Goal: Task Accomplishment & Management: Use online tool/utility

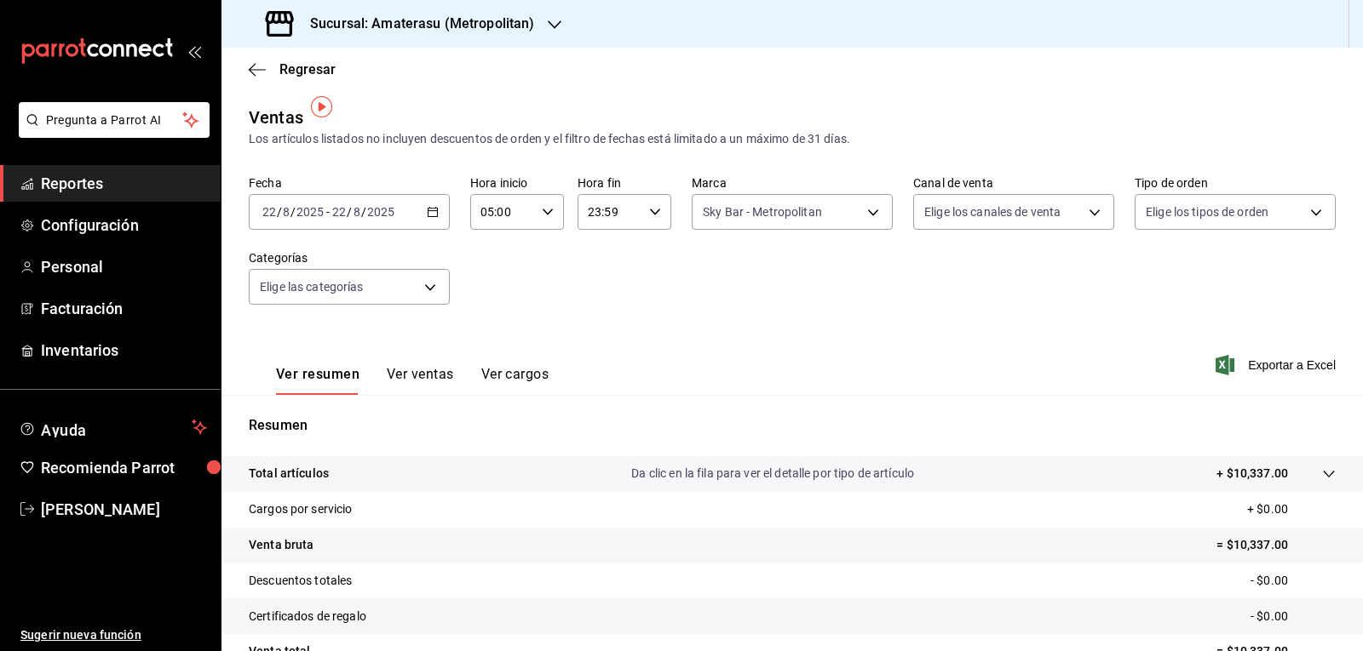
scroll to position [11, 0]
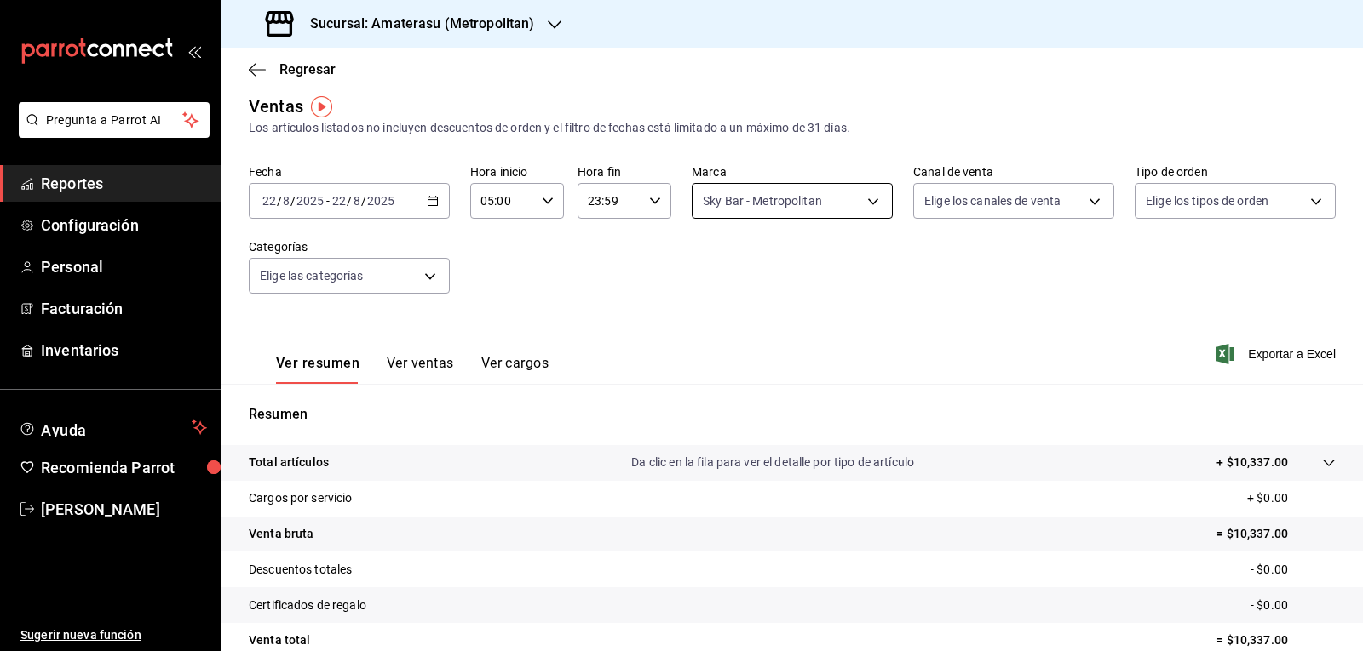
click at [771, 190] on body "Pregunta a Parrot AI Reportes Configuración Personal Facturación Inventarios Ay…" at bounding box center [681, 325] width 1363 height 651
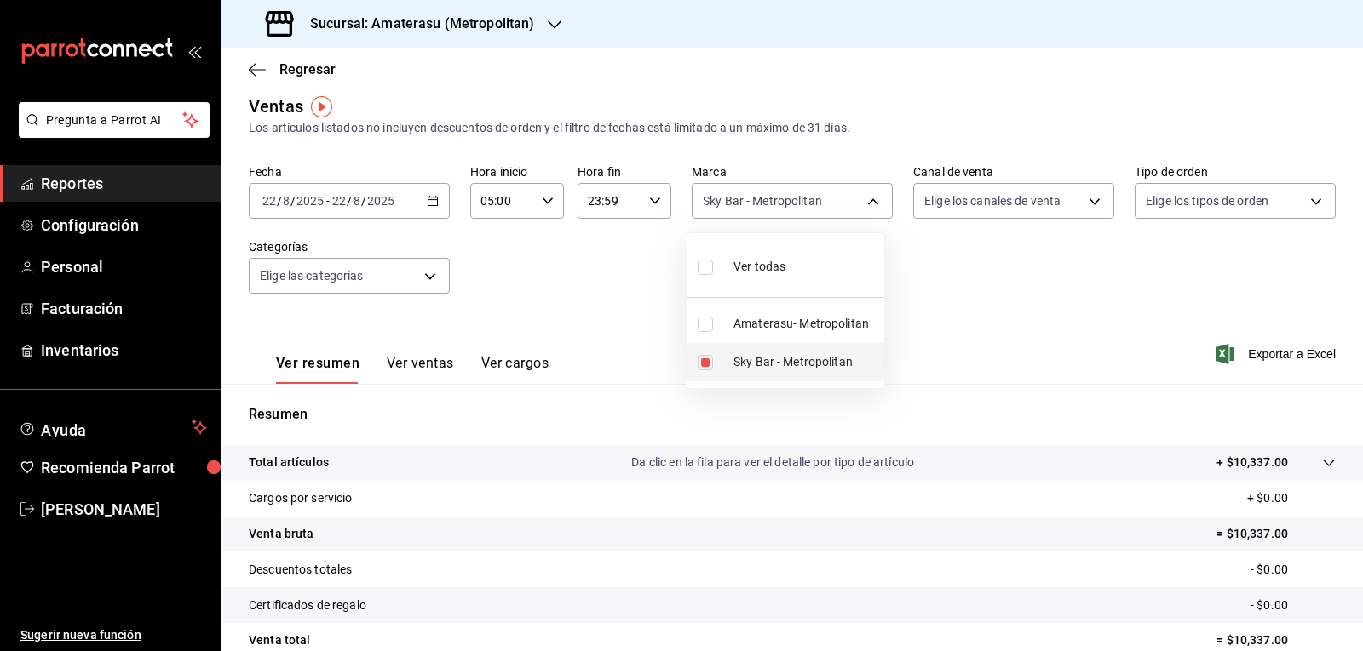
click at [709, 372] on li "Sky Bar - Metropolitan" at bounding box center [785, 362] width 197 height 38
checkbox input "false"
click at [709, 325] on input "checkbox" at bounding box center [704, 324] width 15 height 15
checkbox input "true"
type input "e4cd7fcb-d45b-43ae-a99f-ad4ccfcd9032"
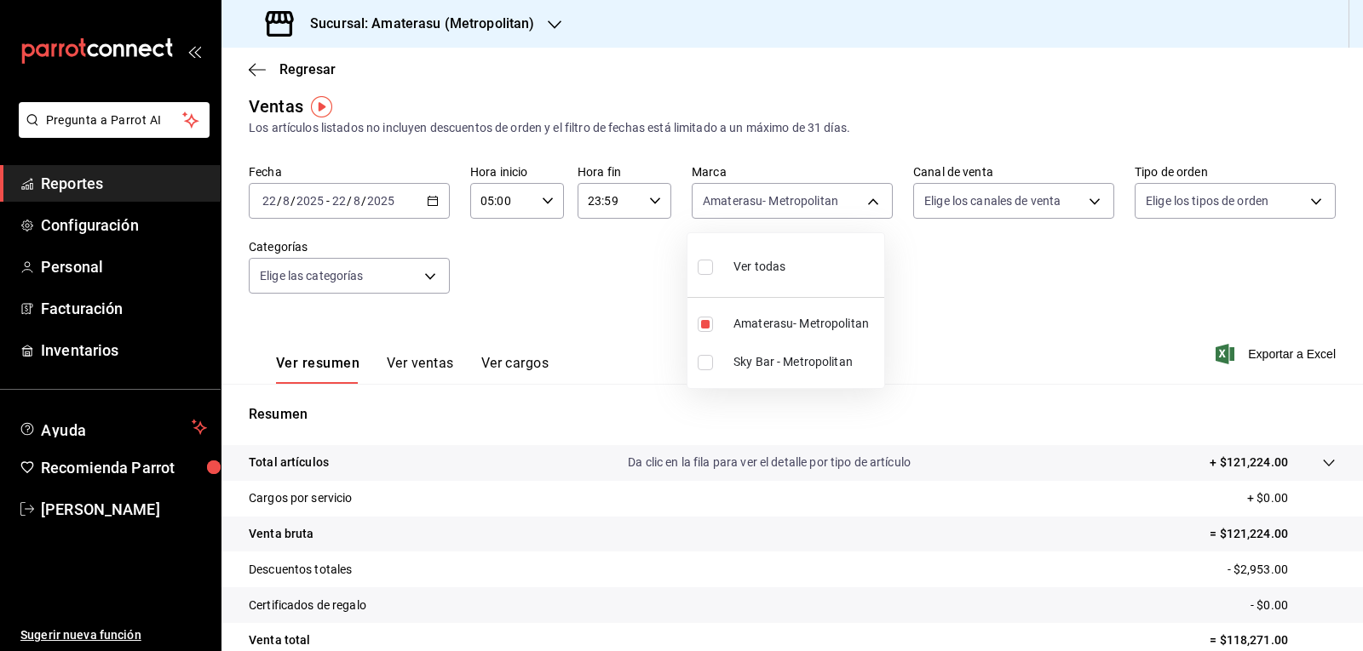
click at [1007, 280] on div at bounding box center [681, 325] width 1363 height 651
click at [1007, 280] on div "Fecha [DATE] [DATE] - [DATE] [DATE] Hora inicio 05:00 Hora inicio Hora fin 23:5…" at bounding box center [792, 239] width 1087 height 150
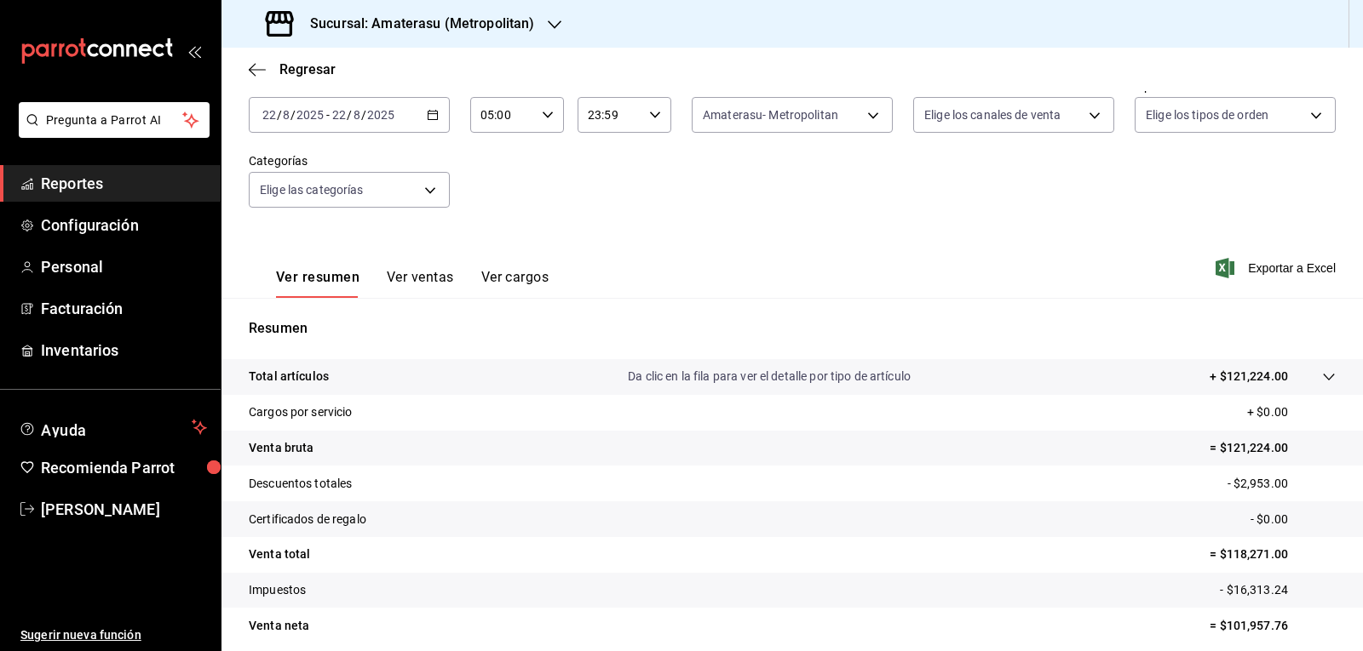
scroll to position [164, 0]
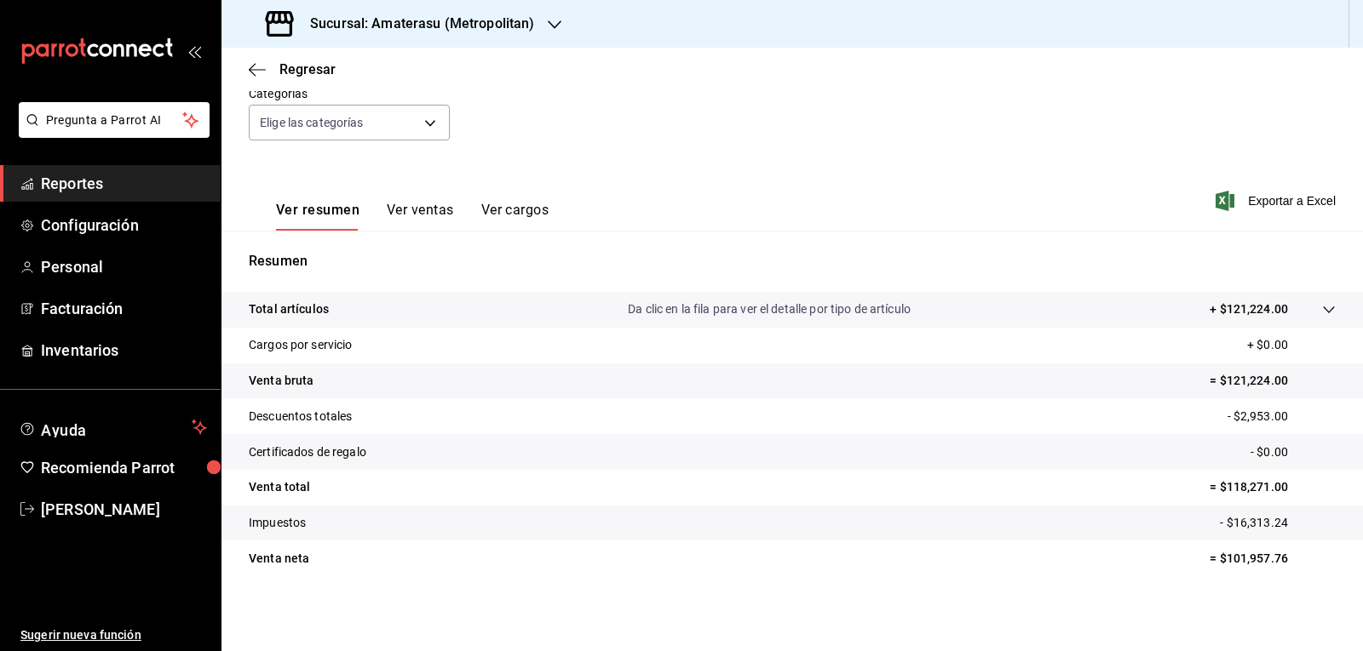
drag, startPoint x: 249, startPoint y: 221, endPoint x: 384, endPoint y: 289, distance: 151.2
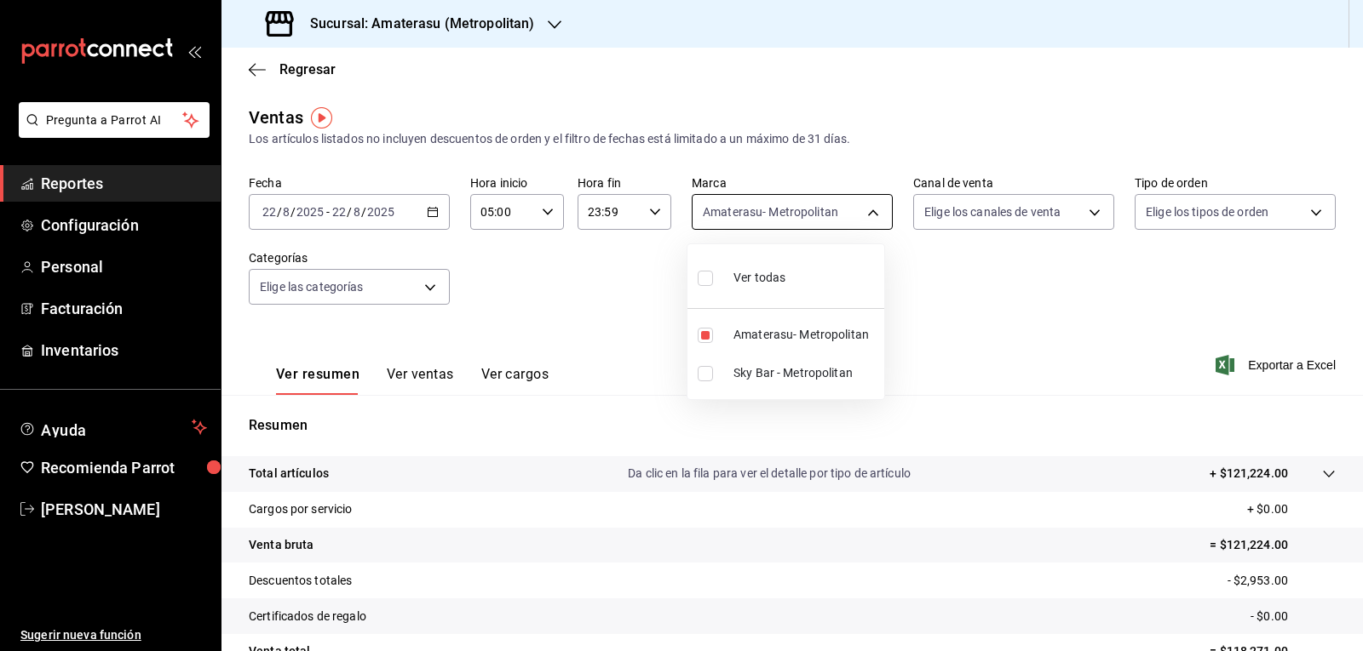
click at [773, 223] on body "Pregunta a Parrot AI Reportes Configuración Personal Facturación Inventarios Ay…" at bounding box center [681, 325] width 1363 height 651
drag, startPoint x: 709, startPoint y: 329, endPoint x: 689, endPoint y: 357, distance: 34.3
click at [714, 331] on label at bounding box center [708, 335] width 22 height 15
click at [713, 331] on input "checkbox" at bounding box center [704, 335] width 15 height 15
checkbox input "true"
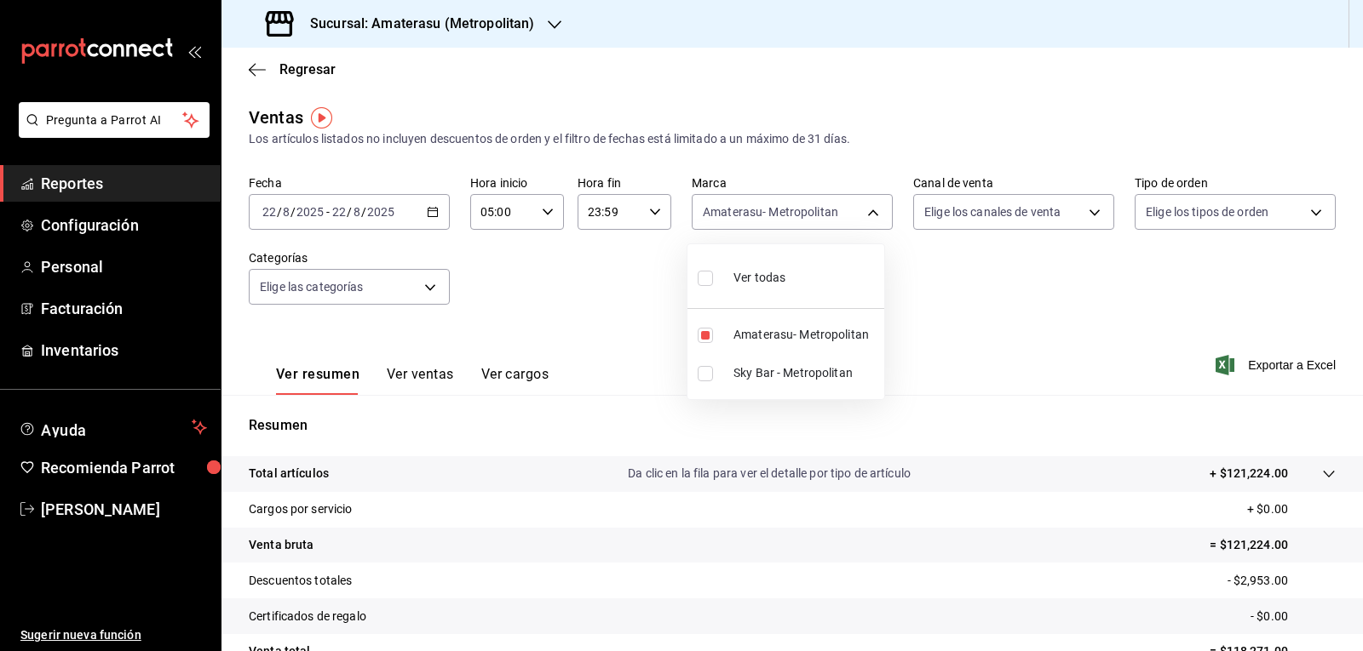
type input "e4cd7fcb-d45b-43ae-a99f-ad4ccfcd9032"
click at [709, 337] on input "checkbox" at bounding box center [704, 335] width 15 height 15
checkbox input "false"
click at [706, 380] on input "checkbox" at bounding box center [704, 373] width 15 height 15
checkbox input "true"
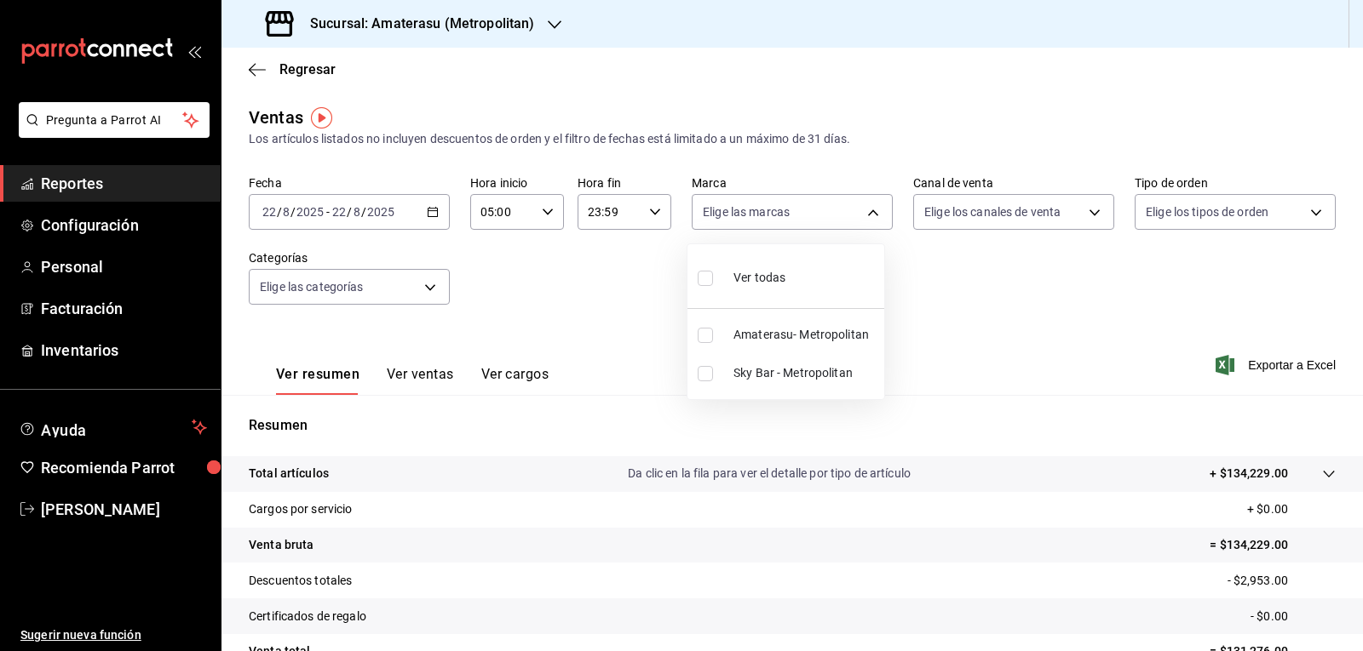
type input "f3afaab8-8c3d-4e49-a299-af9bdf6027b2"
click at [934, 313] on div at bounding box center [681, 325] width 1363 height 651
click at [925, 312] on div "Fecha [DATE] [DATE] - [DATE] [DATE] Hora inicio 05:00 Hora inicio Hora fin 23:5…" at bounding box center [792, 250] width 1087 height 150
click at [697, 209] on body "Pregunta a Parrot AI Reportes Configuración Personal Facturación Inventarios Ay…" at bounding box center [681, 325] width 1363 height 651
click at [705, 376] on input "checkbox" at bounding box center [704, 373] width 15 height 15
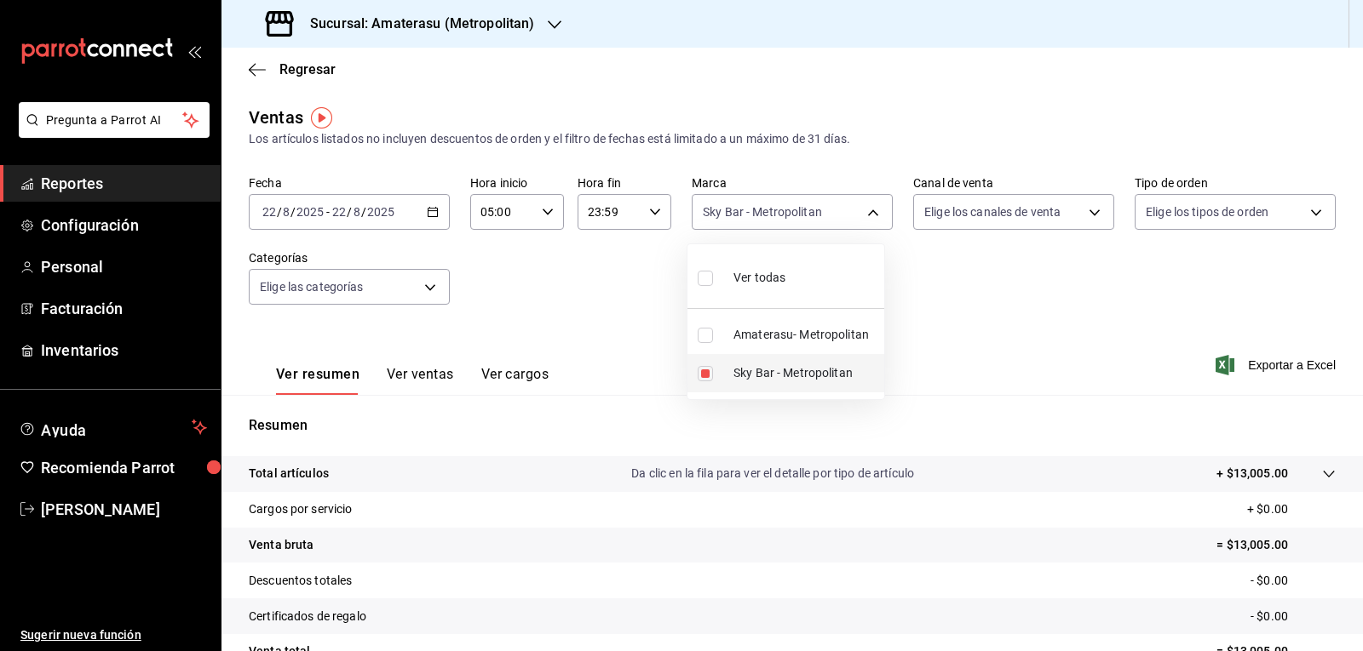
checkbox input "false"
click at [705, 376] on input "checkbox" at bounding box center [704, 373] width 15 height 15
checkbox input "true"
type input "f3afaab8-8c3d-4e49-a299-af9bdf6027b2"
click at [1008, 304] on div at bounding box center [681, 325] width 1363 height 651
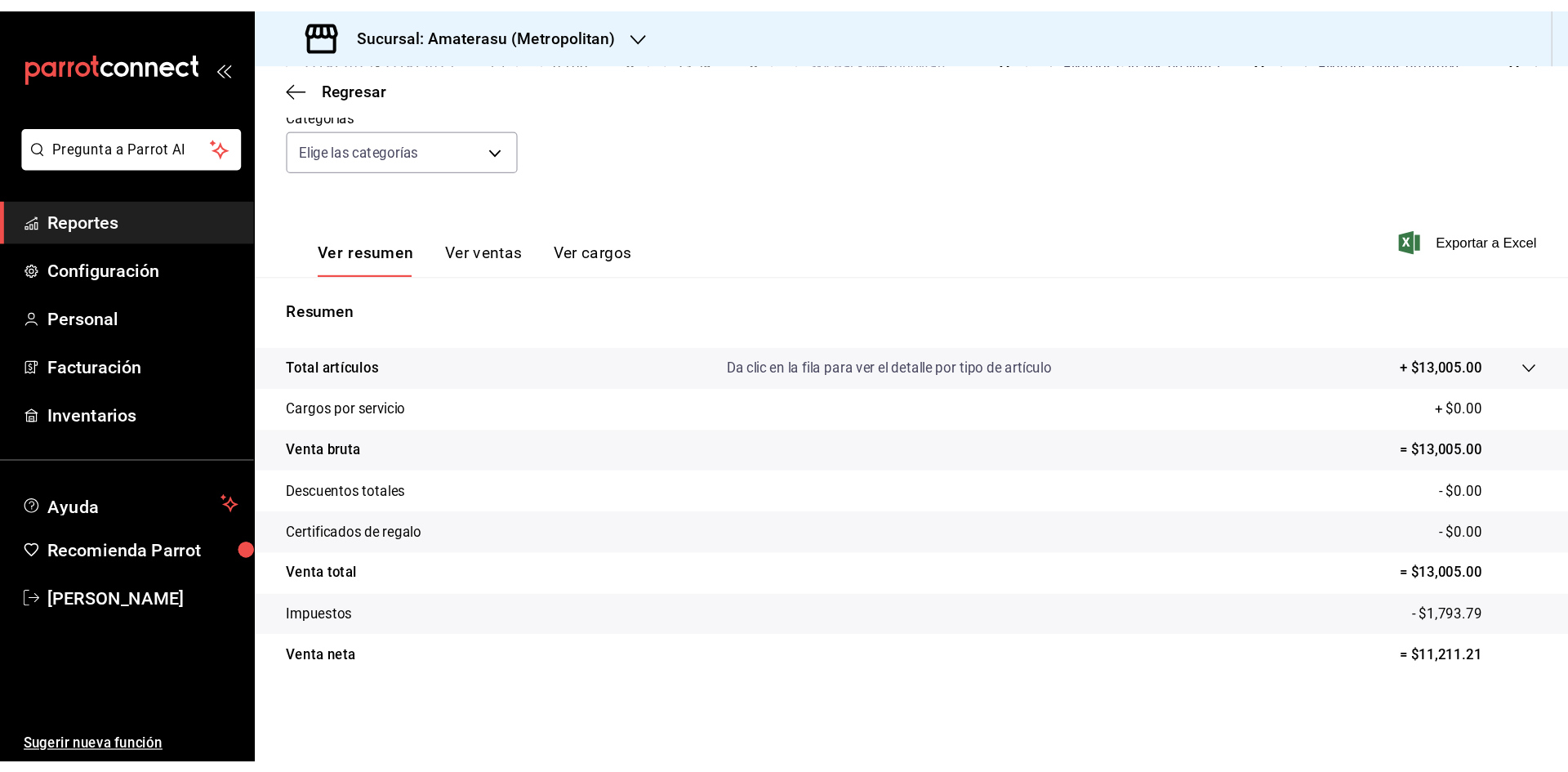
scroll to position [11, 0]
